Goal: Task Accomplishment & Management: Manage account settings

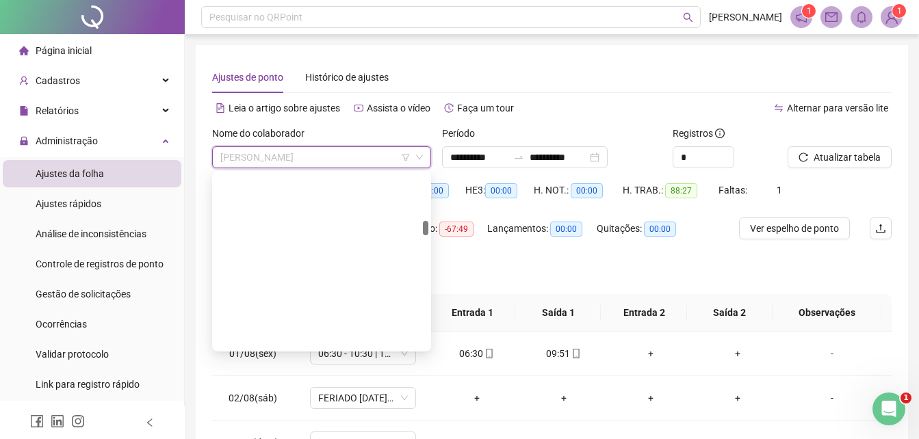
scroll to position [550, 0]
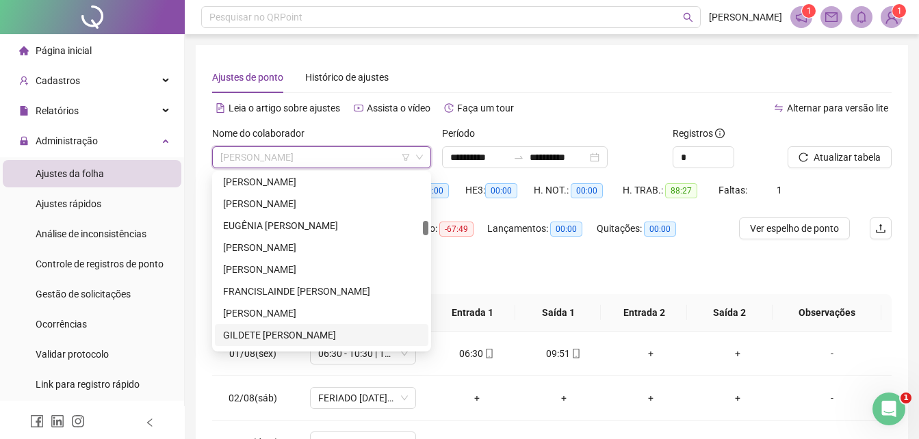
click at [258, 333] on div "GILDETE [PERSON_NAME]" at bounding box center [321, 335] width 197 height 15
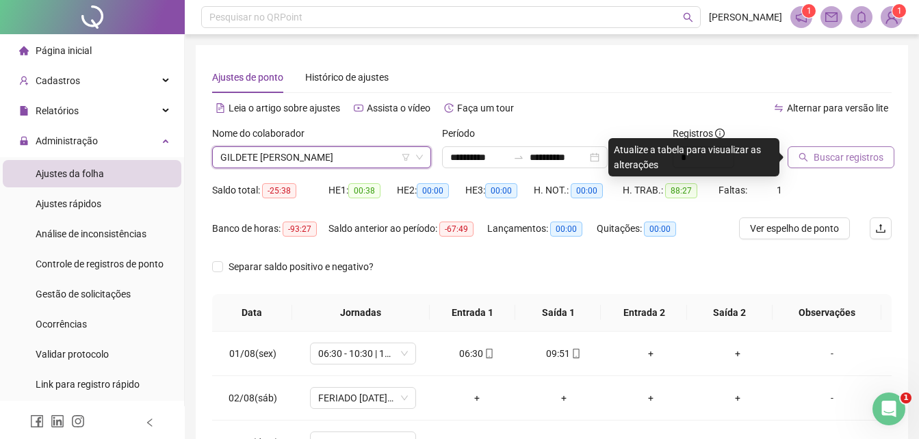
click at [829, 160] on span "Buscar registros" at bounding box center [848, 157] width 70 height 15
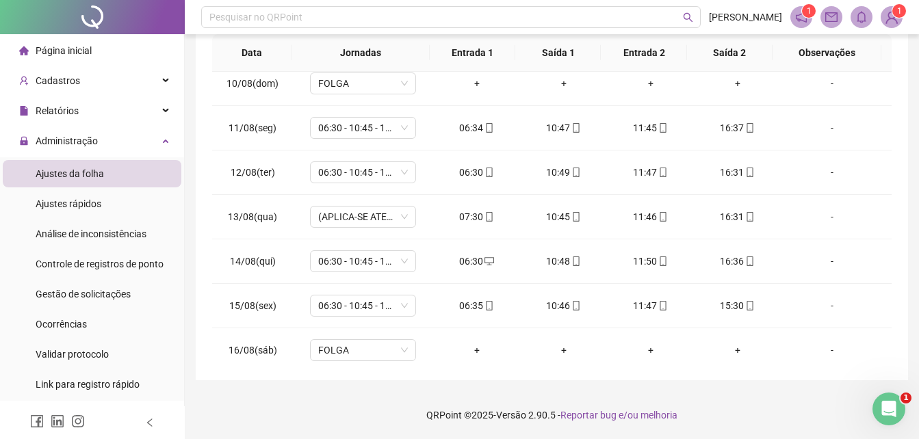
scroll to position [553, 0]
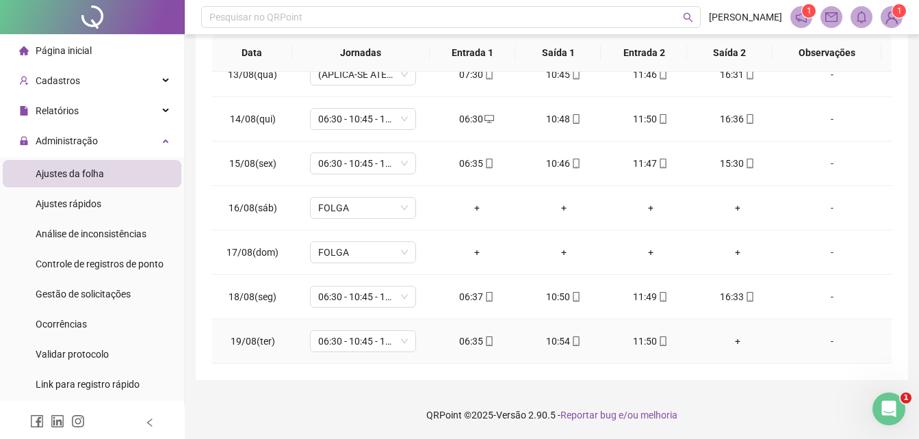
click at [728, 344] on div "+" at bounding box center [736, 341] width 65 height 15
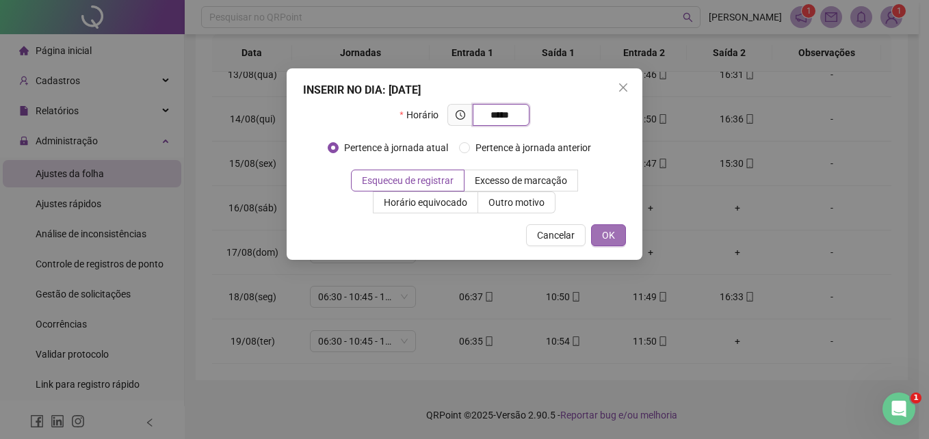
type input "*****"
click at [618, 234] on button "OK" at bounding box center [608, 235] width 35 height 22
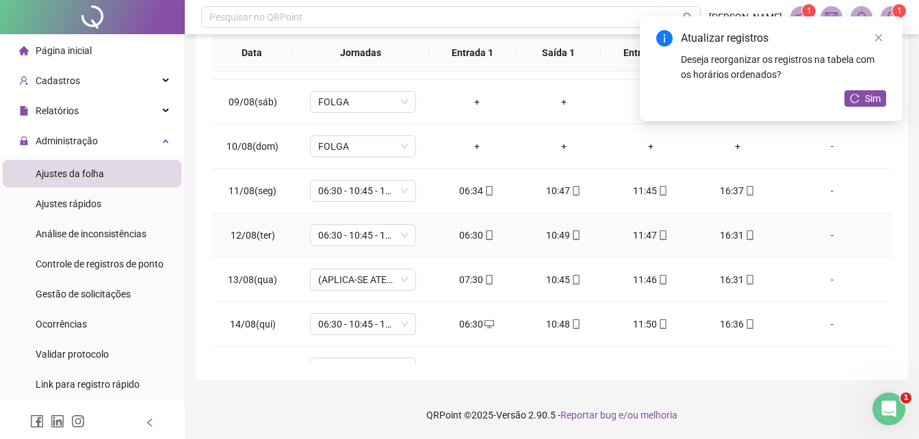
scroll to position [5, 0]
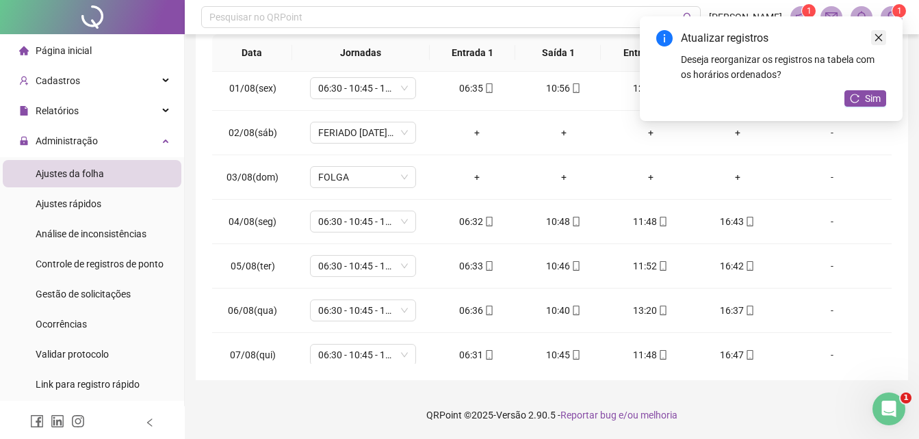
click at [882, 33] on icon "close" at bounding box center [878, 38] width 10 height 10
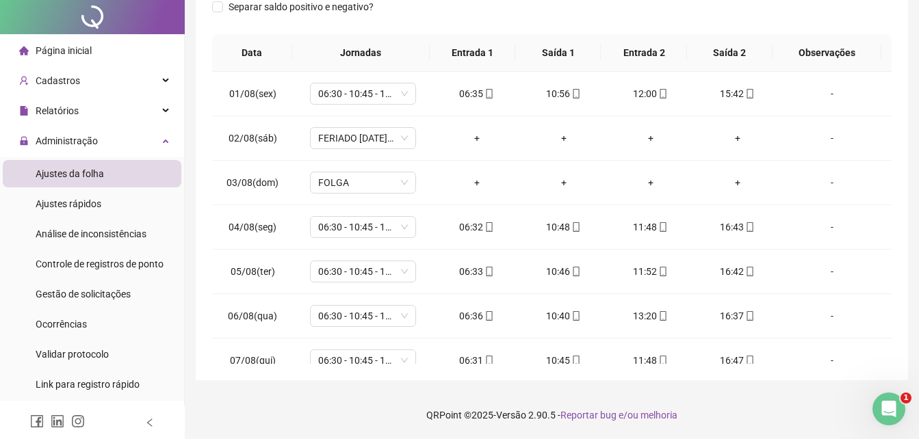
scroll to position [0, 0]
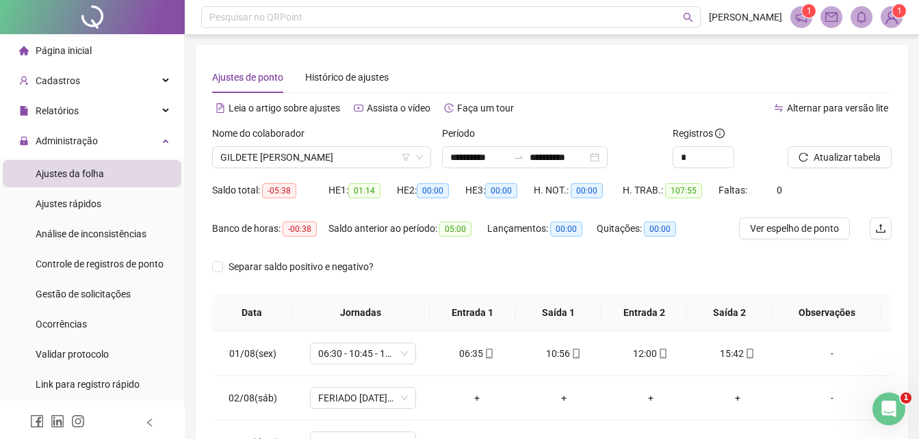
click at [830, 170] on div "Atualizar tabela" at bounding box center [839, 152] width 115 height 53
click at [831, 163] on span "Atualizar tabela" at bounding box center [846, 157] width 67 height 15
click at [523, 155] on div at bounding box center [518, 157] width 22 height 11
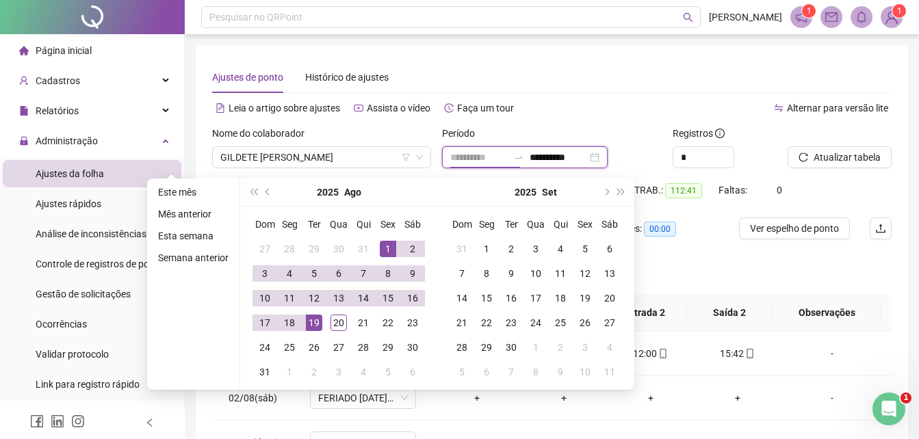
type input "**********"
click at [559, 78] on div "Ajustes de ponto Histórico de ajustes" at bounding box center [551, 77] width 679 height 31
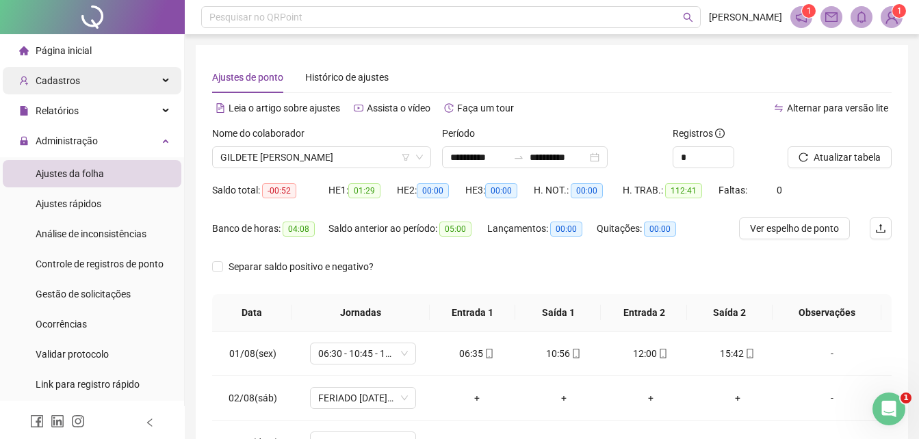
click at [116, 83] on div "Cadastros" at bounding box center [92, 80] width 179 height 27
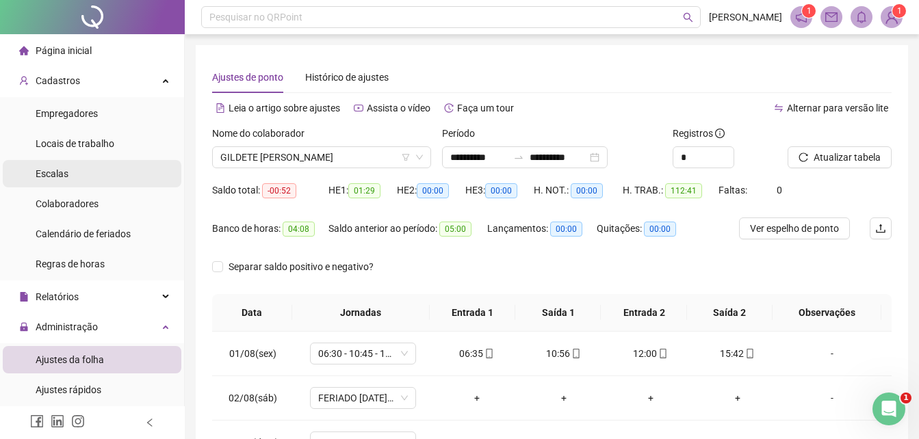
click at [96, 198] on li "Colaboradores" at bounding box center [92, 203] width 179 height 27
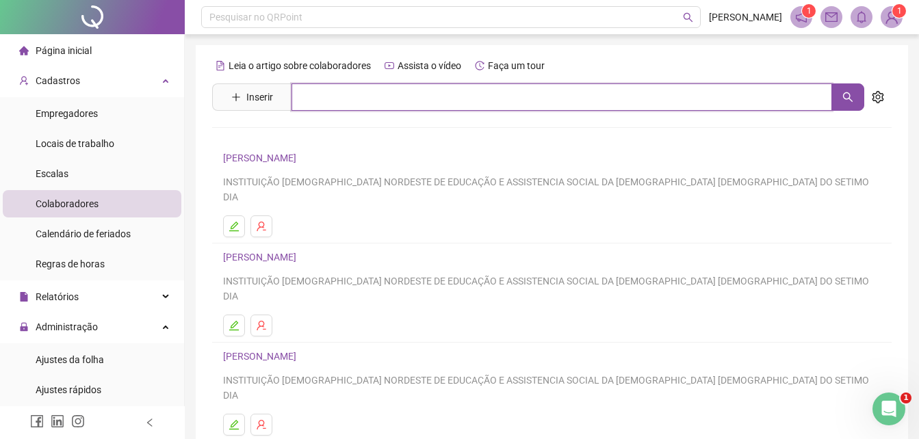
click at [353, 106] on input "text" at bounding box center [561, 96] width 540 height 27
click at [841, 95] on button "button" at bounding box center [847, 96] width 33 height 27
type input "*******"
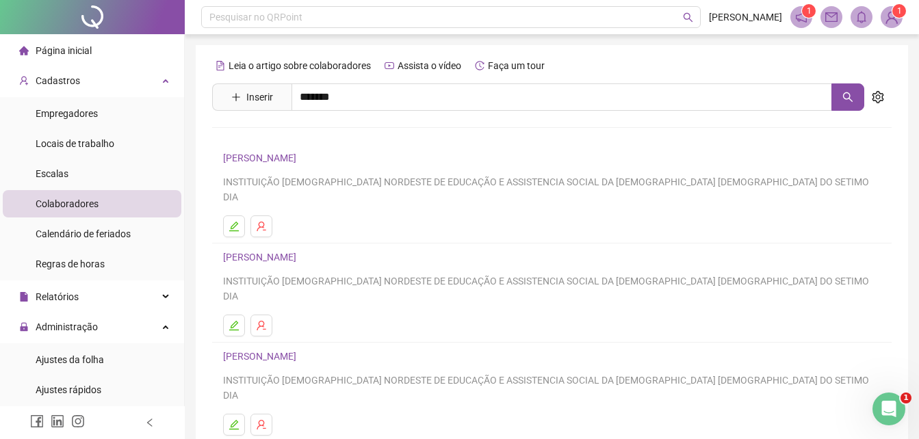
click at [343, 138] on link "GILDETE [PERSON_NAME]" at bounding box center [293, 137] width 113 height 11
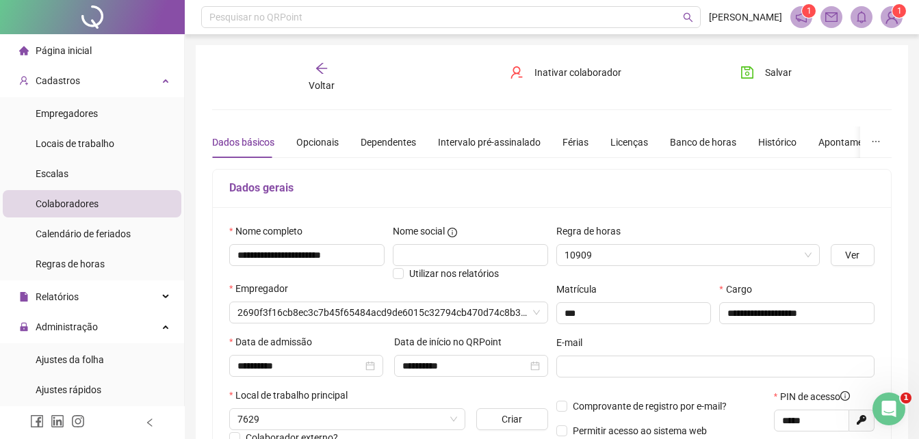
type input "**********"
click at [696, 147] on div "Banco de horas" at bounding box center [703, 142] width 66 height 15
